Goal: Information Seeking & Learning: Learn about a topic

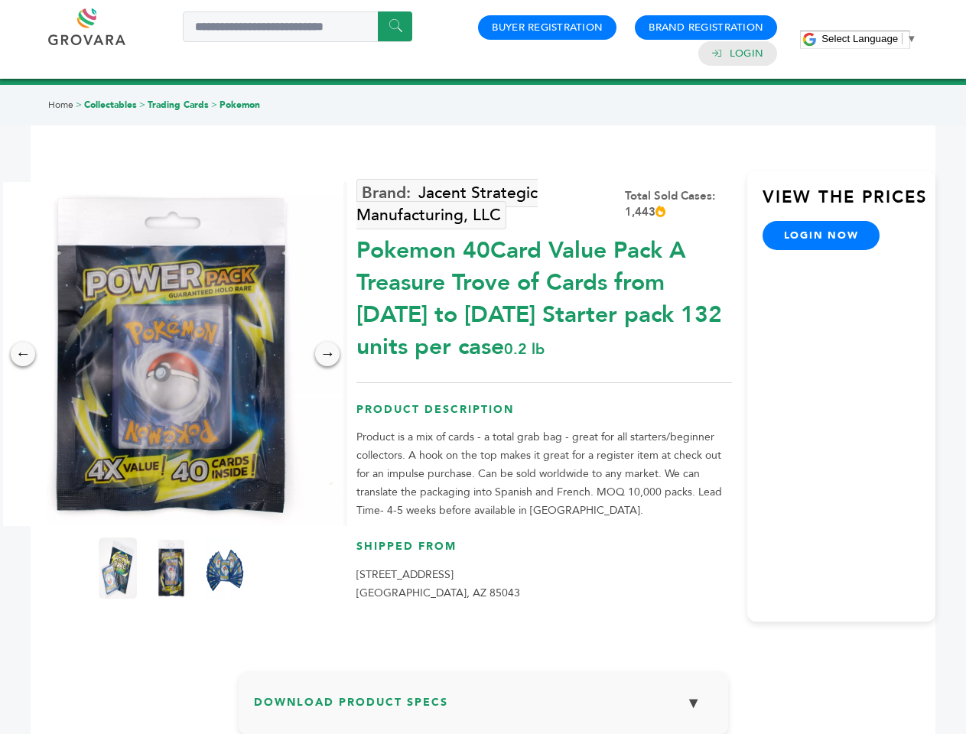
click at [869, 38] on span "Select Language" at bounding box center [859, 38] width 76 height 11
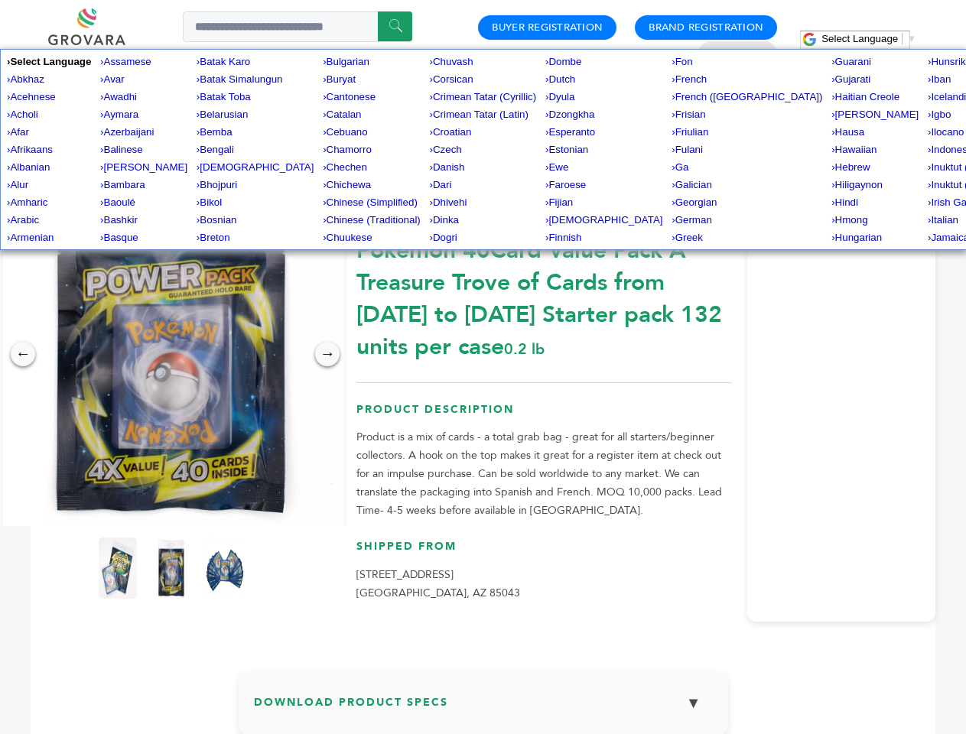
click at [171, 354] on img at bounding box center [171, 354] width 344 height 344
click at [0, 0] on div "×" at bounding box center [0, 0] width 0 height 0
click at [327, 354] on div "→" at bounding box center [327, 354] width 24 height 24
click at [118, 568] on img at bounding box center [118, 568] width 38 height 61
click at [0, 0] on div "×" at bounding box center [0, 0] width 0 height 0
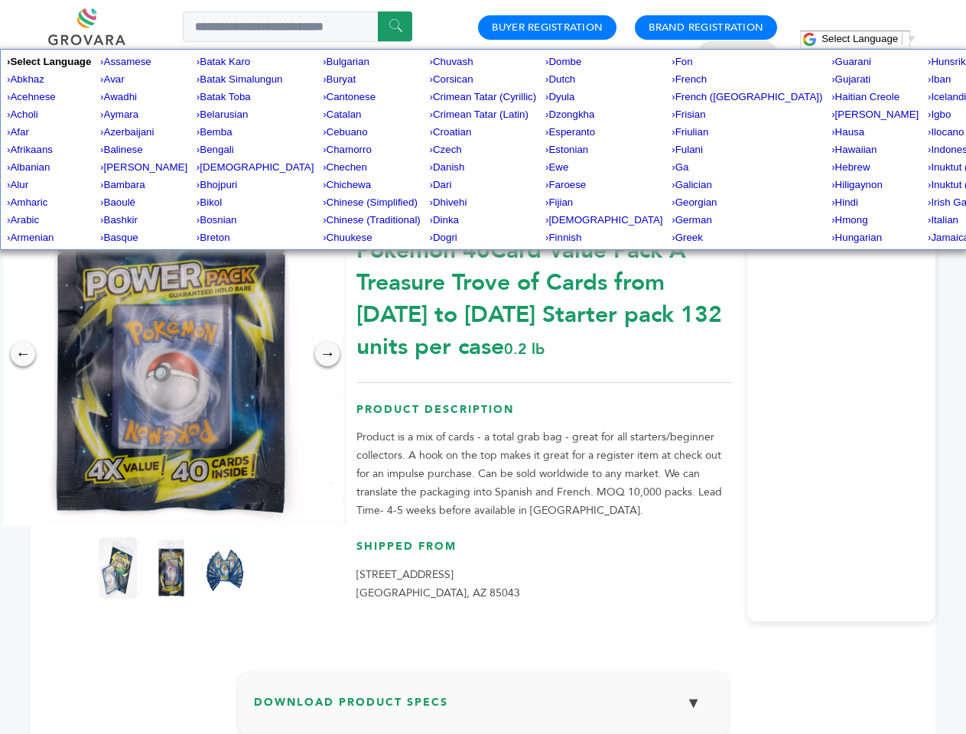
click at [225, 568] on img at bounding box center [225, 568] width 38 height 61
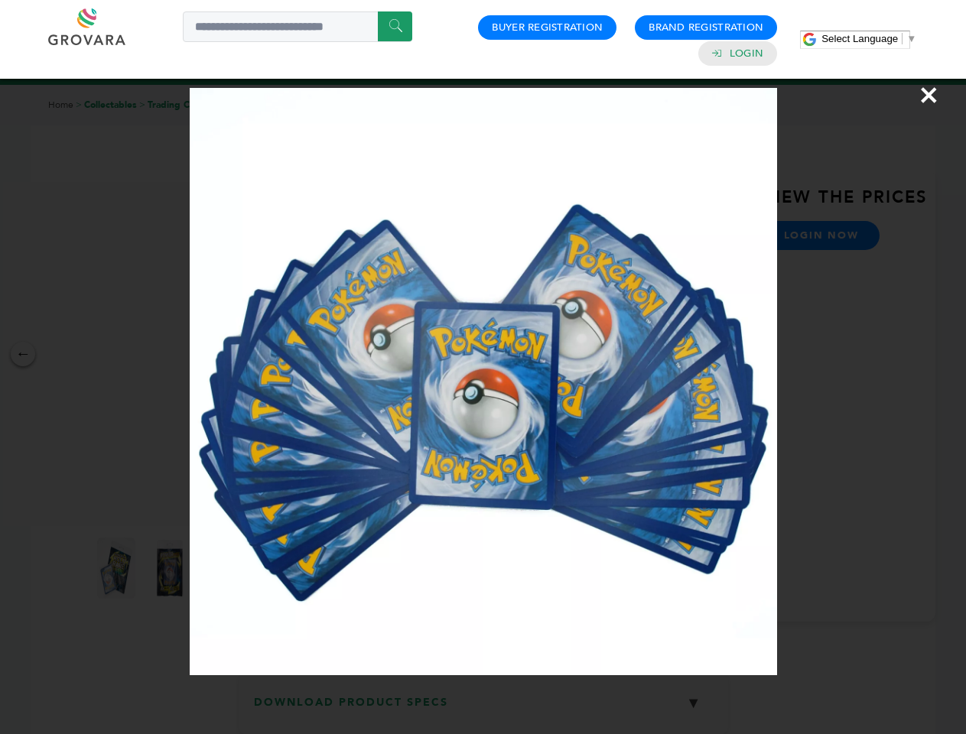
click at [483, 709] on div "×" at bounding box center [483, 367] width 966 height 734
